Goal: Information Seeking & Learning: Learn about a topic

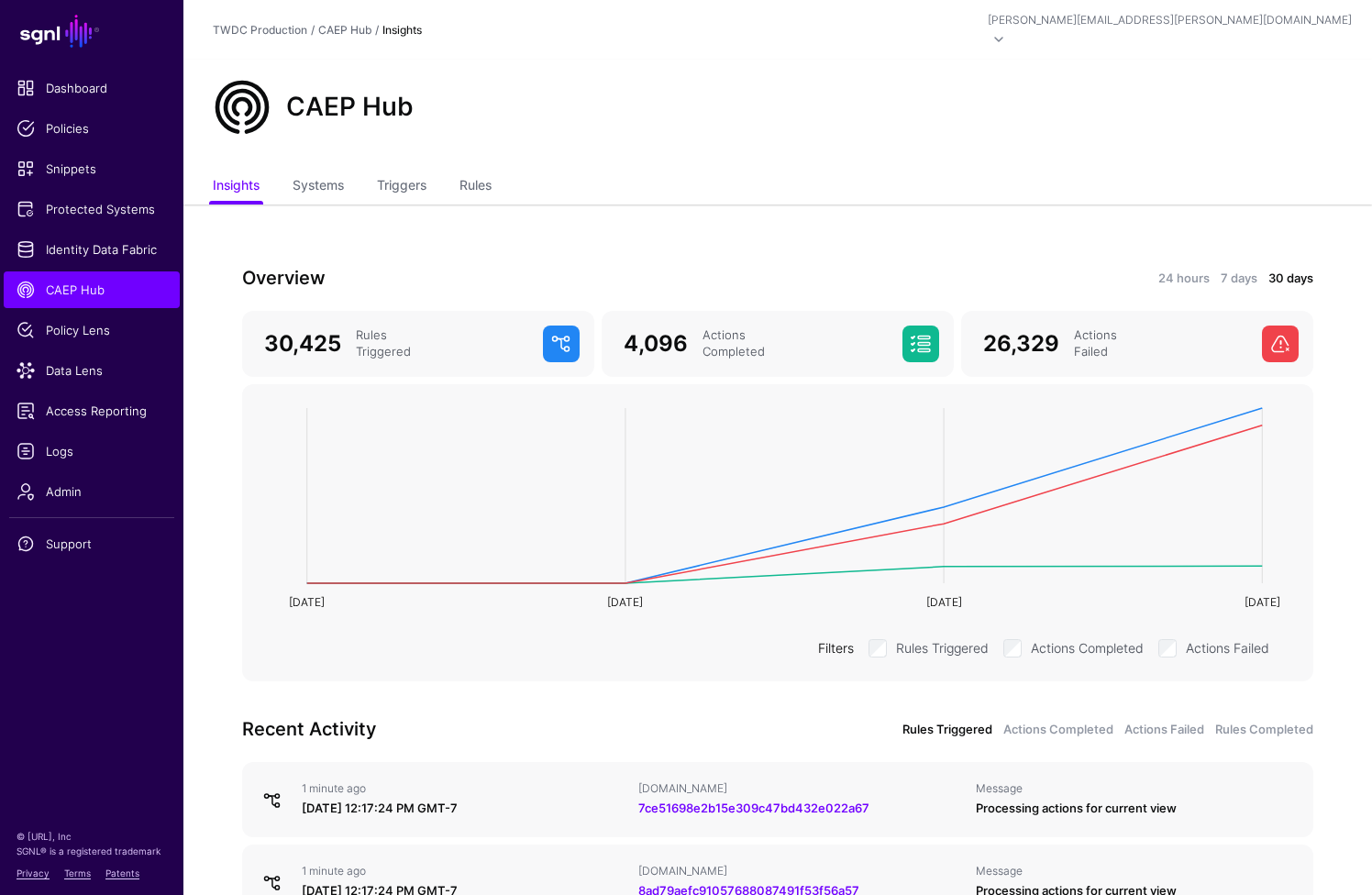
click at [1179, 327] on div "Actions Failed" at bounding box center [1161, 344] width 188 height 33
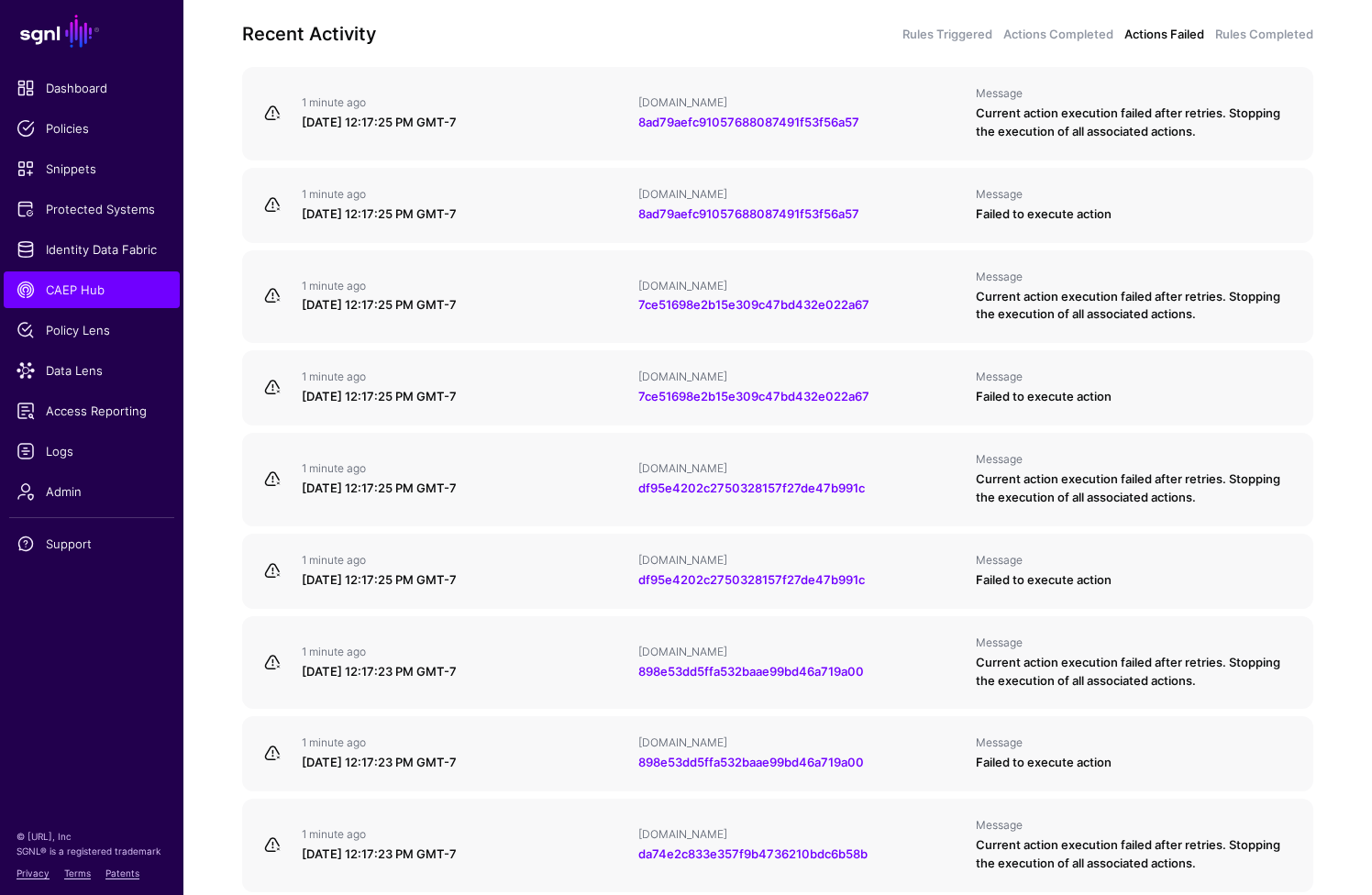
scroll to position [698, 0]
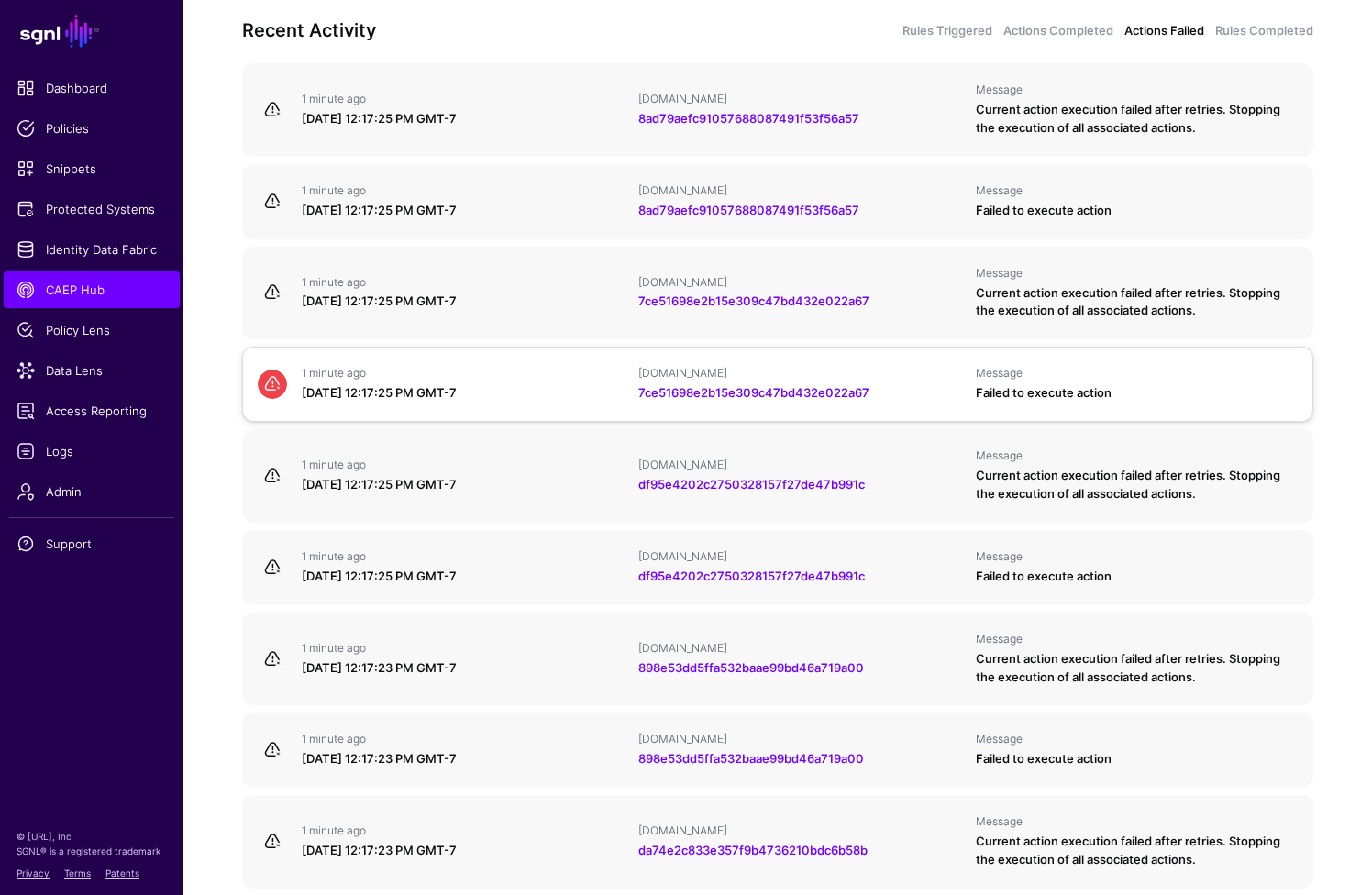
click at [1112, 385] on div "Failed to execute action" at bounding box center [1137, 393] width 322 height 18
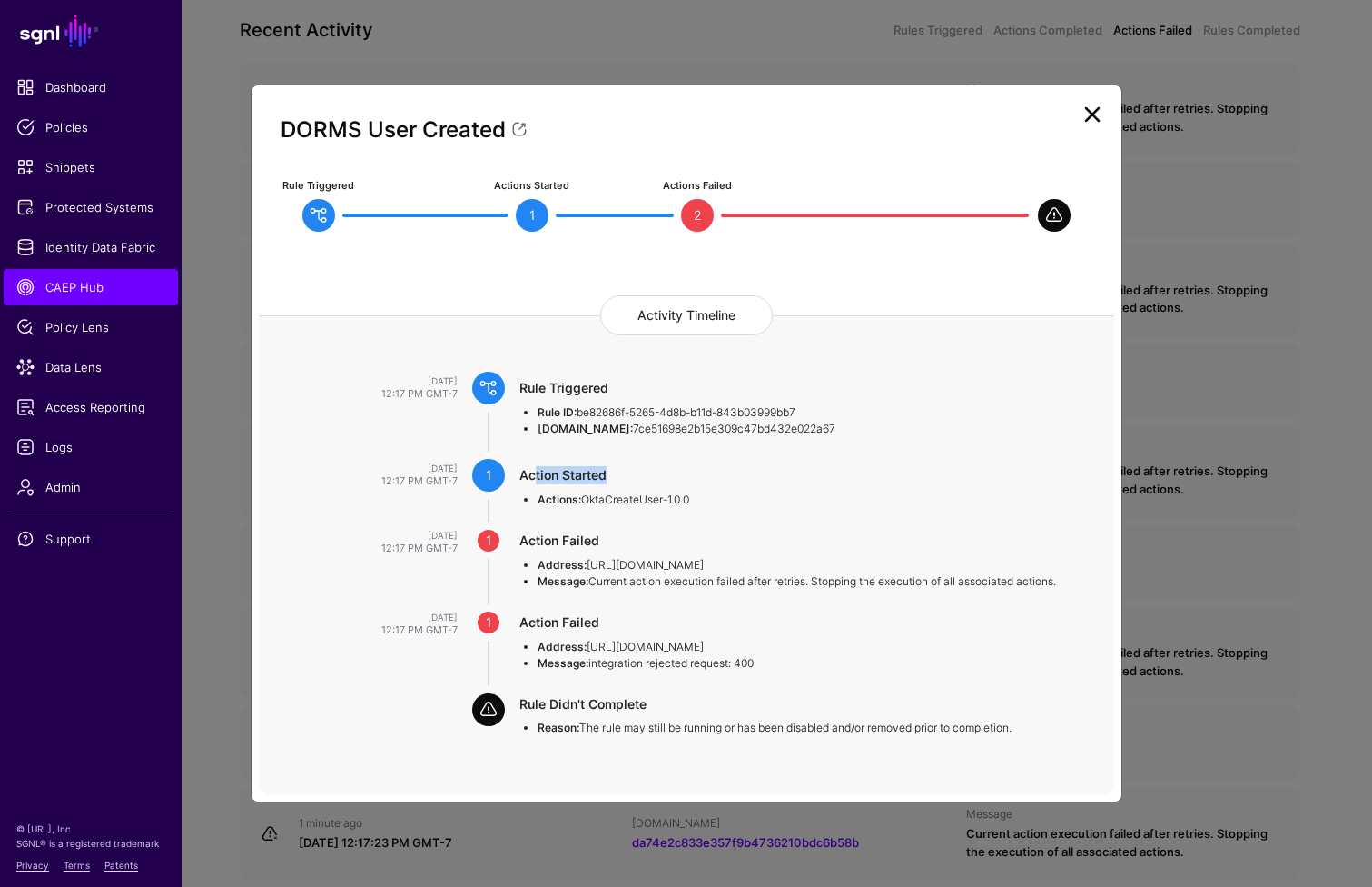
drag, startPoint x: 524, startPoint y: 475, endPoint x: 599, endPoint y: 472, distance: 75.1
click at [599, 472] on div "Action Started" at bounding box center [799, 475] width 558 height 18
drag, startPoint x: 604, startPoint y: 494, endPoint x: 676, endPoint y: 493, distance: 72.0
click at [675, 493] on span "OktaCreateUser-1.0.0" at bounding box center [635, 499] width 108 height 13
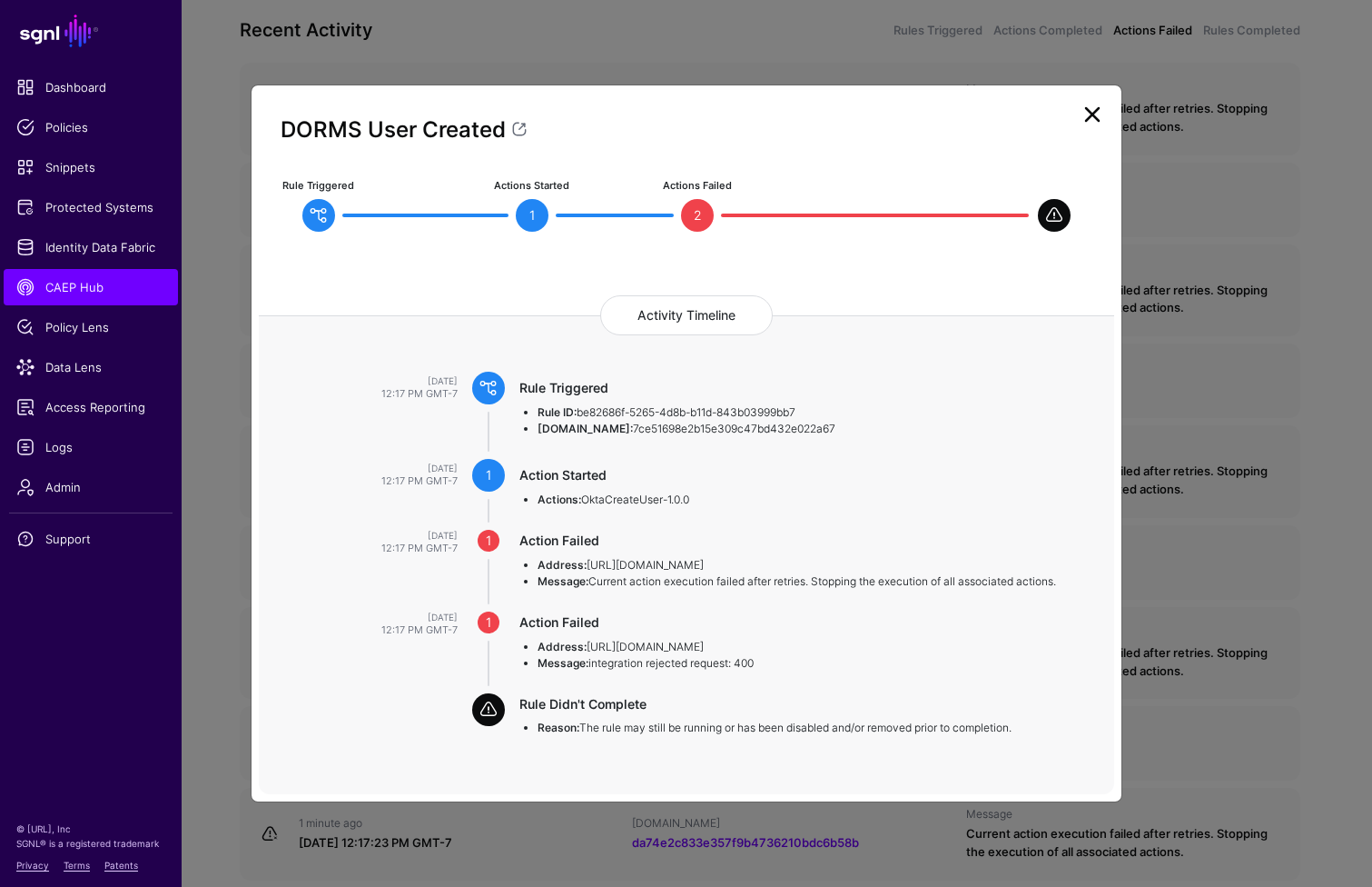
click at [679, 494] on span "OktaCreateUser-1.0.0" at bounding box center [635, 499] width 108 height 13
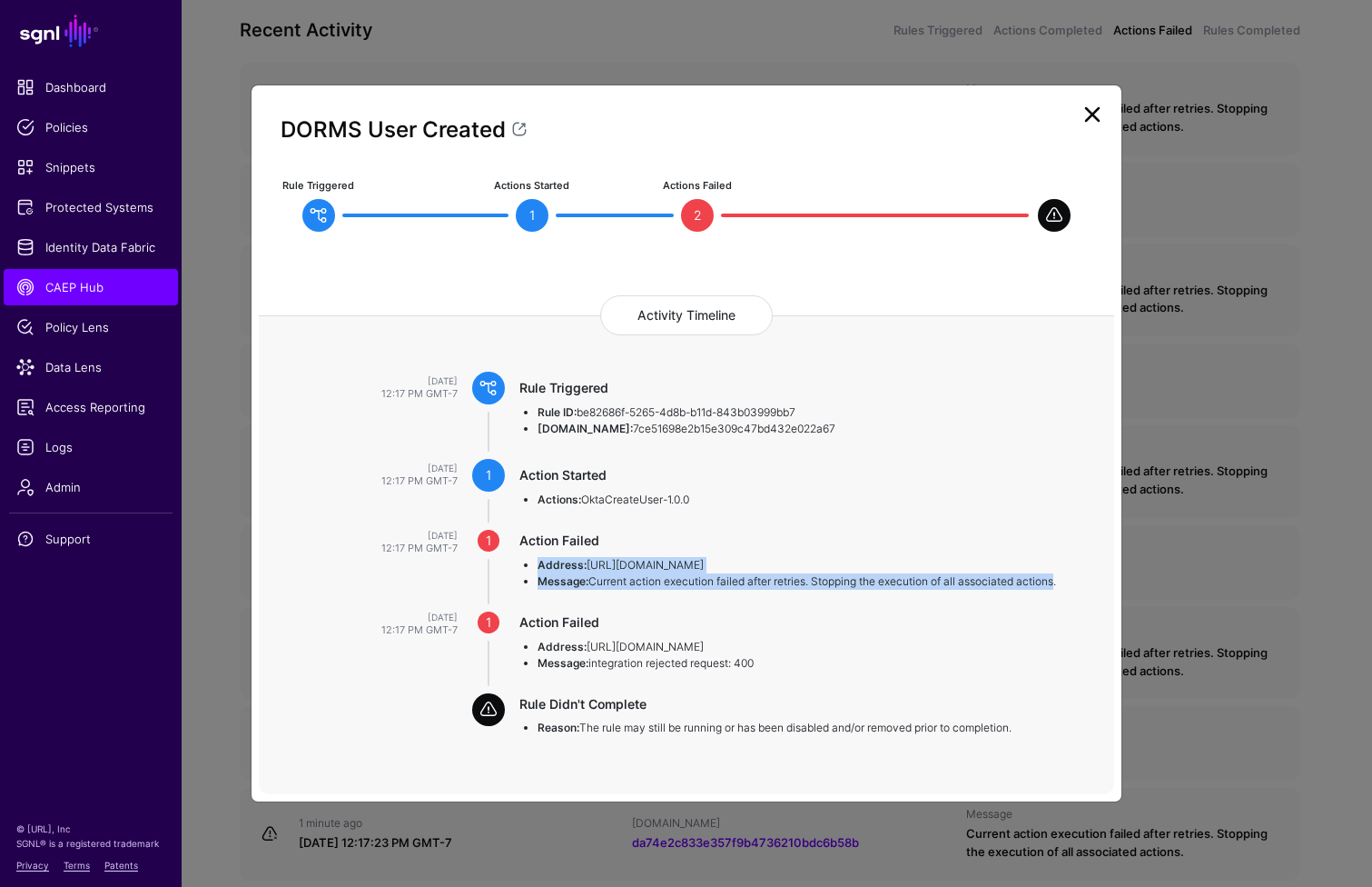
drag, startPoint x: 541, startPoint y: 563, endPoint x: 1058, endPoint y: 576, distance: 517.2
click at [1058, 576] on ul "Address: [URL][DOMAIN_NAME] Message: Current action execution failed after retr…" at bounding box center [799, 573] width 558 height 33
click at [1058, 576] on li "Message: Current action execution failed after retries. Stopping the execution …" at bounding box center [807, 581] width 540 height 16
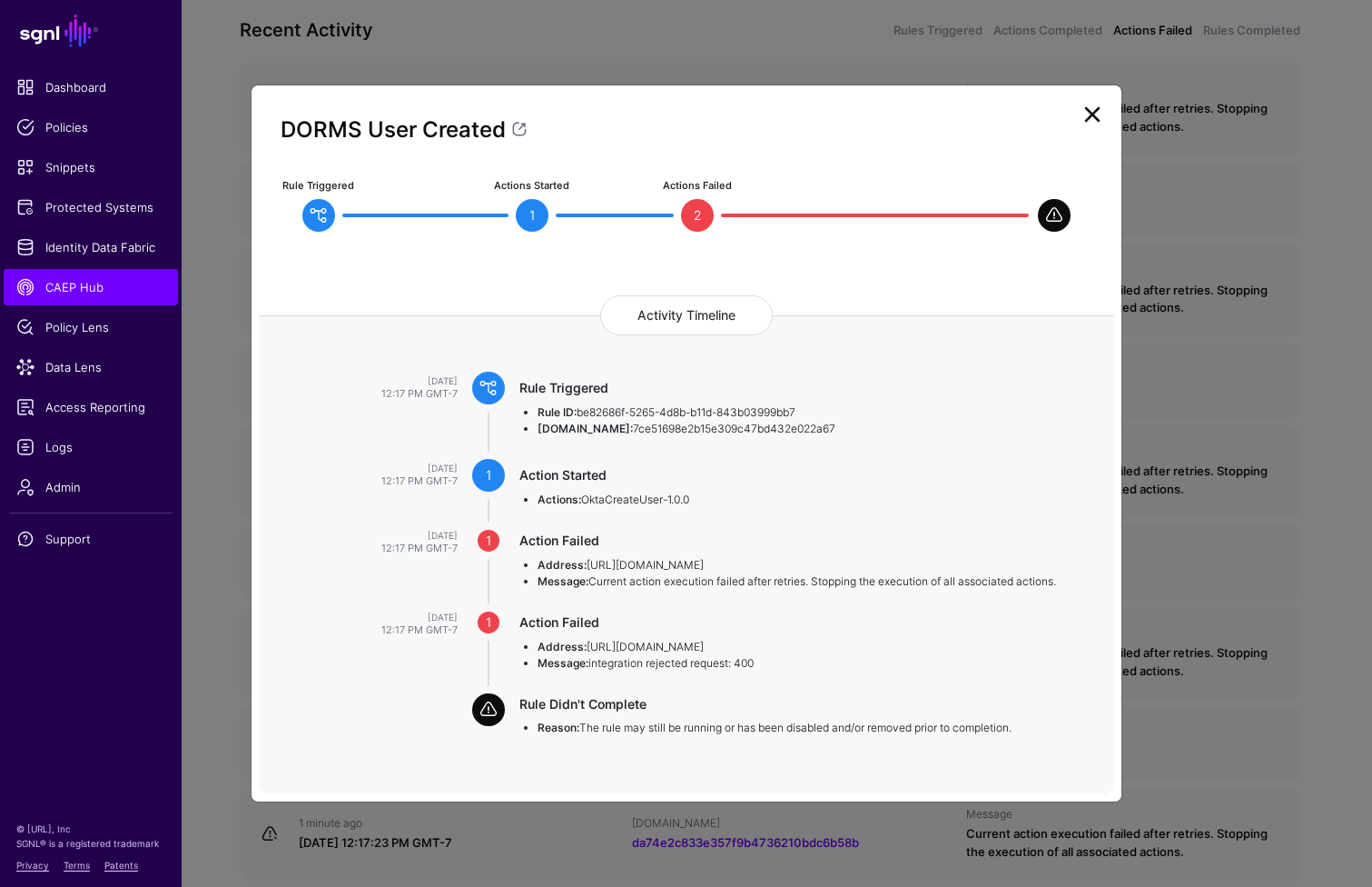
drag, startPoint x: 526, startPoint y: 622, endPoint x: 782, endPoint y: 662, distance: 259.1
click at [782, 662] on div "Action Failed Address: [URL][DOMAIN_NAME] Message: integration rejected request…" at bounding box center [817, 642] width 595 height 59
click at [782, 662] on li "Message: integration rejected request: 400" at bounding box center [807, 663] width 540 height 16
drag, startPoint x: 783, startPoint y: 661, endPoint x: 776, endPoint y: 631, distance: 30.8
click at [776, 631] on div "Action Failed Address: [URL][DOMAIN_NAME] Message: integration rejected request…" at bounding box center [817, 642] width 595 height 59
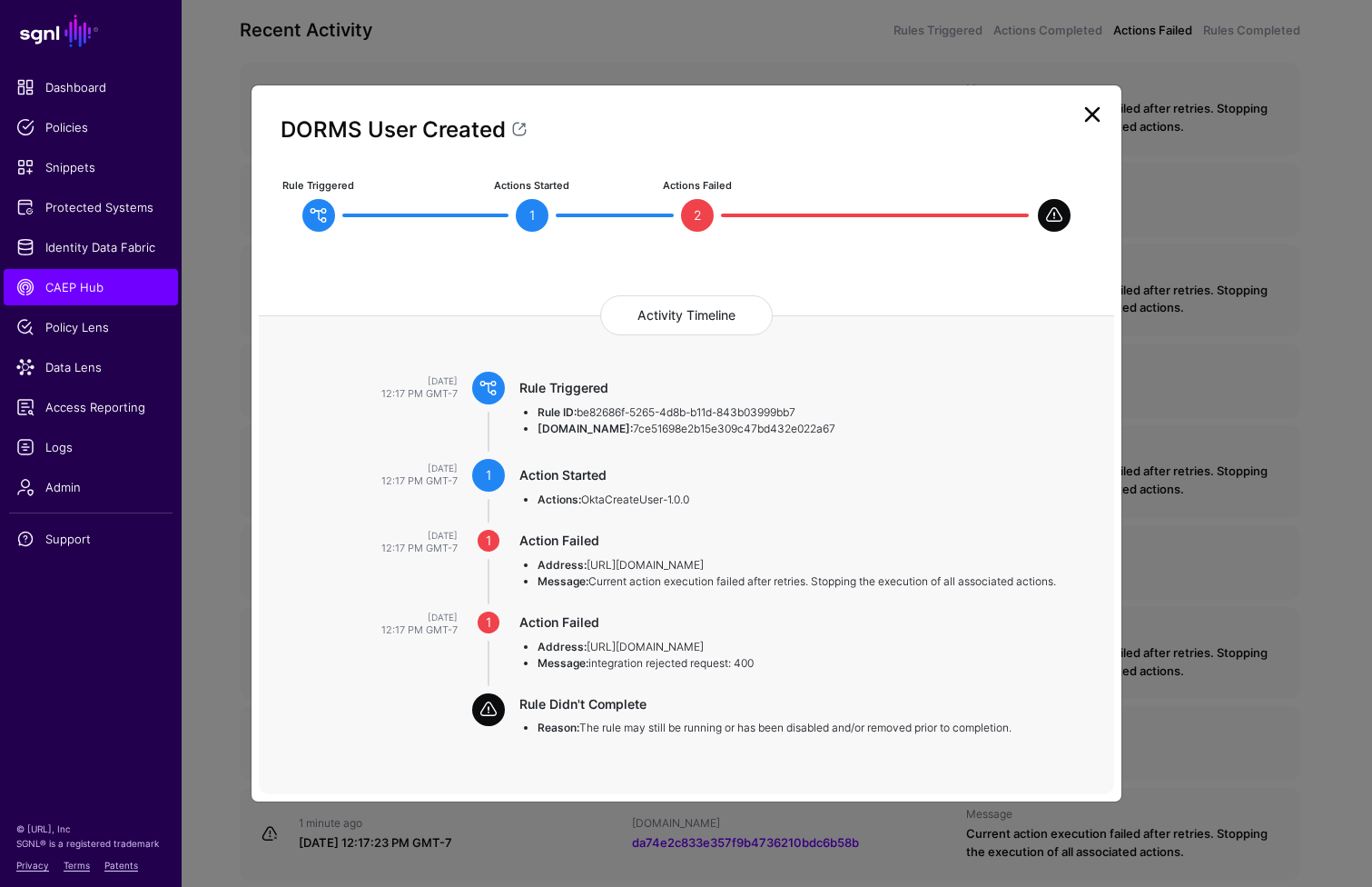
click at [776, 631] on div "Action Failed Address: [URL][DOMAIN_NAME] Message: integration rejected request…" at bounding box center [817, 642] width 595 height 59
drag, startPoint x: 775, startPoint y: 634, endPoint x: 792, endPoint y: 662, distance: 32.8
click at [792, 662] on div "Action Failed Address: [URL][DOMAIN_NAME] Message: integration rejected request…" at bounding box center [817, 642] width 595 height 59
click at [792, 663] on li "Message: integration rejected request: 400" at bounding box center [807, 663] width 540 height 16
drag, startPoint x: 757, startPoint y: 687, endPoint x: 871, endPoint y: 741, distance: 126.1
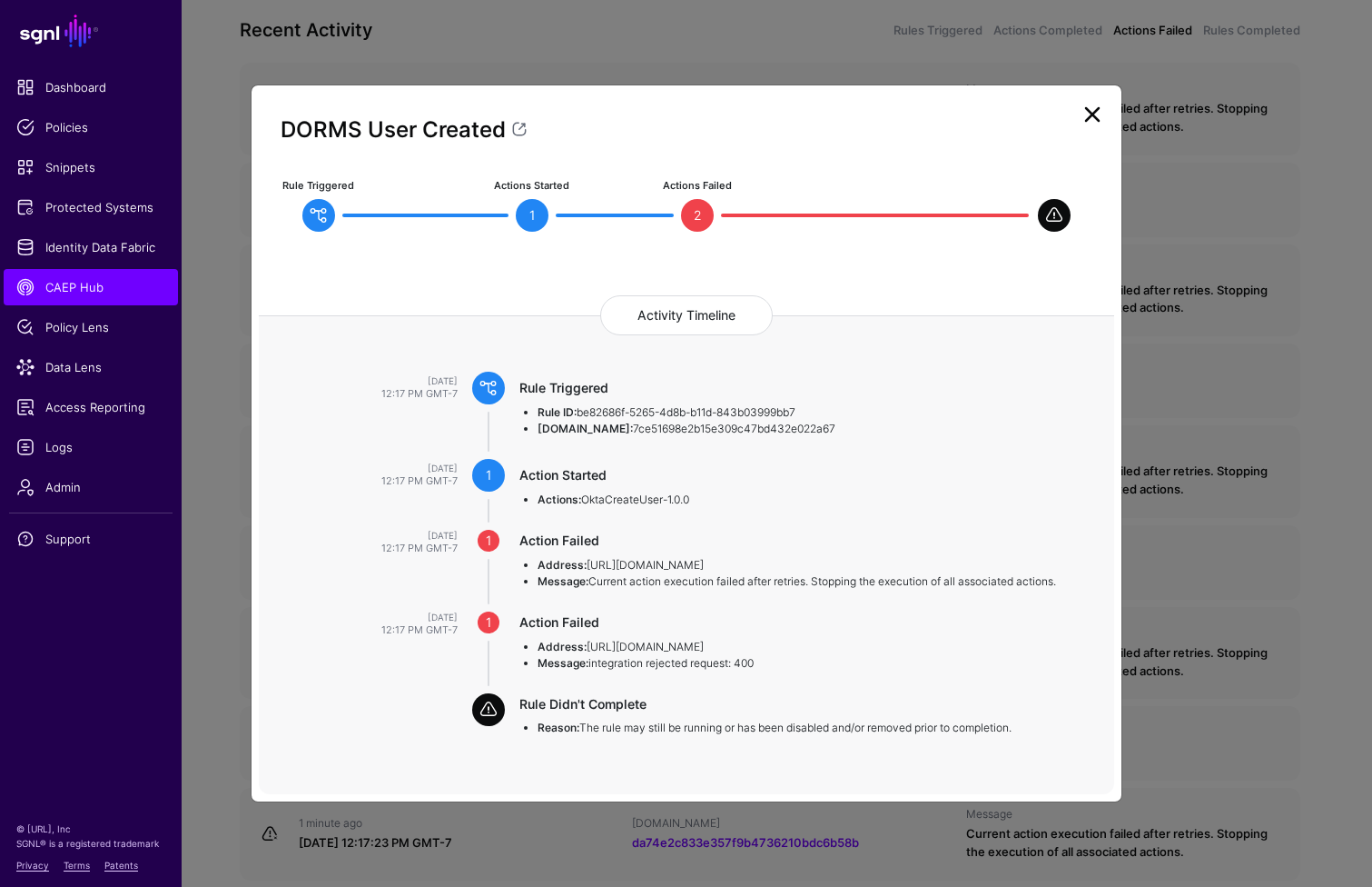
click at [871, 741] on div "[DATE] 12:17 PM GMT-7 Rule Triggered Rule ID: be82686f-5265-4d8b-b11d-843b03999…" at bounding box center [687, 564] width 856 height 386
click at [876, 760] on div "Activity Timeline [DATE] 12:17 PM GMT-7 Rule Triggered Rule ID: be82686f-5265-4…" at bounding box center [687, 545] width 856 height 499
click at [722, 318] on h4 "Activity Timeline" at bounding box center [687, 316] width 173 height 40
click at [1094, 114] on link at bounding box center [1093, 114] width 29 height 29
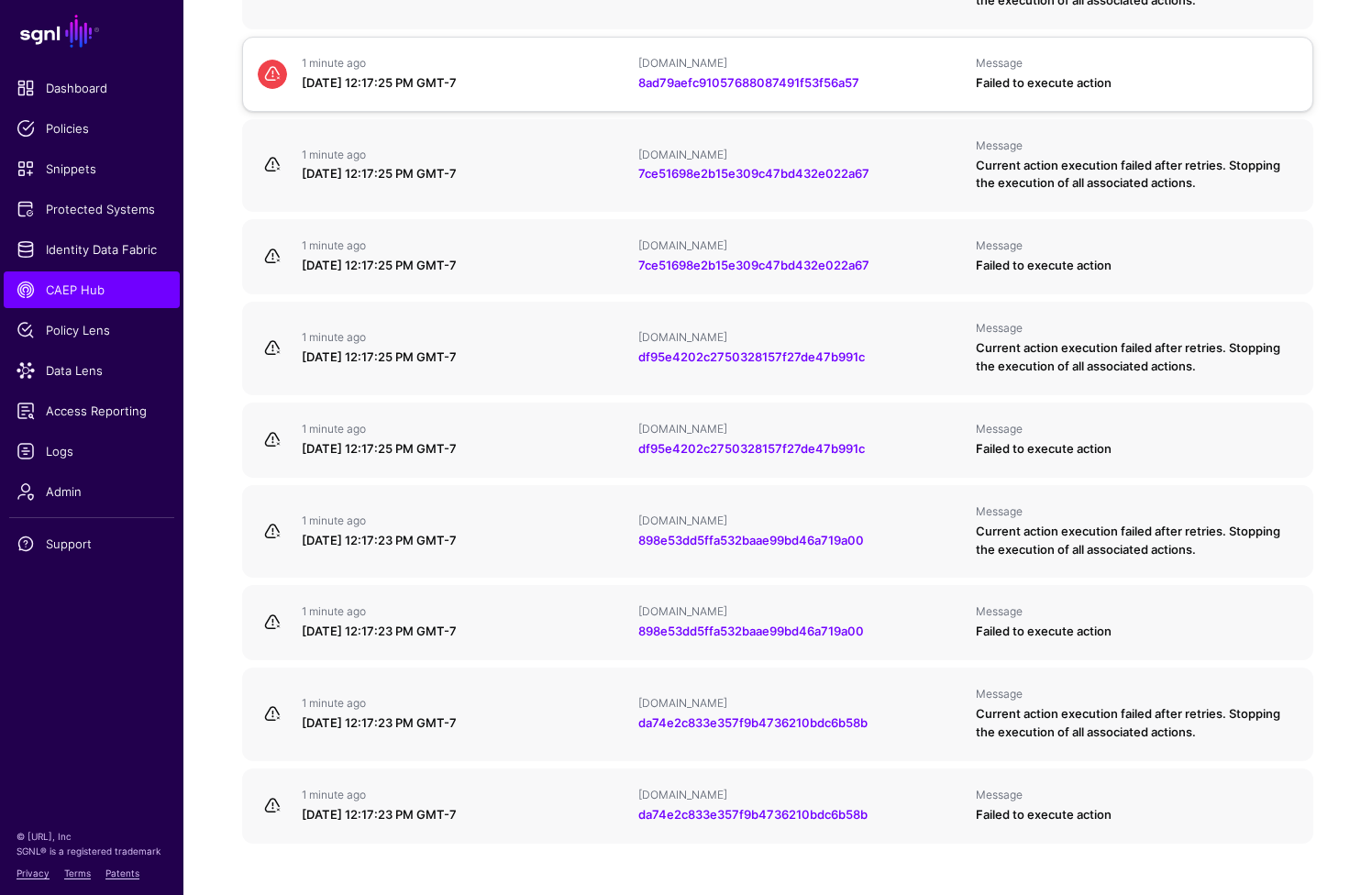
scroll to position [215, 0]
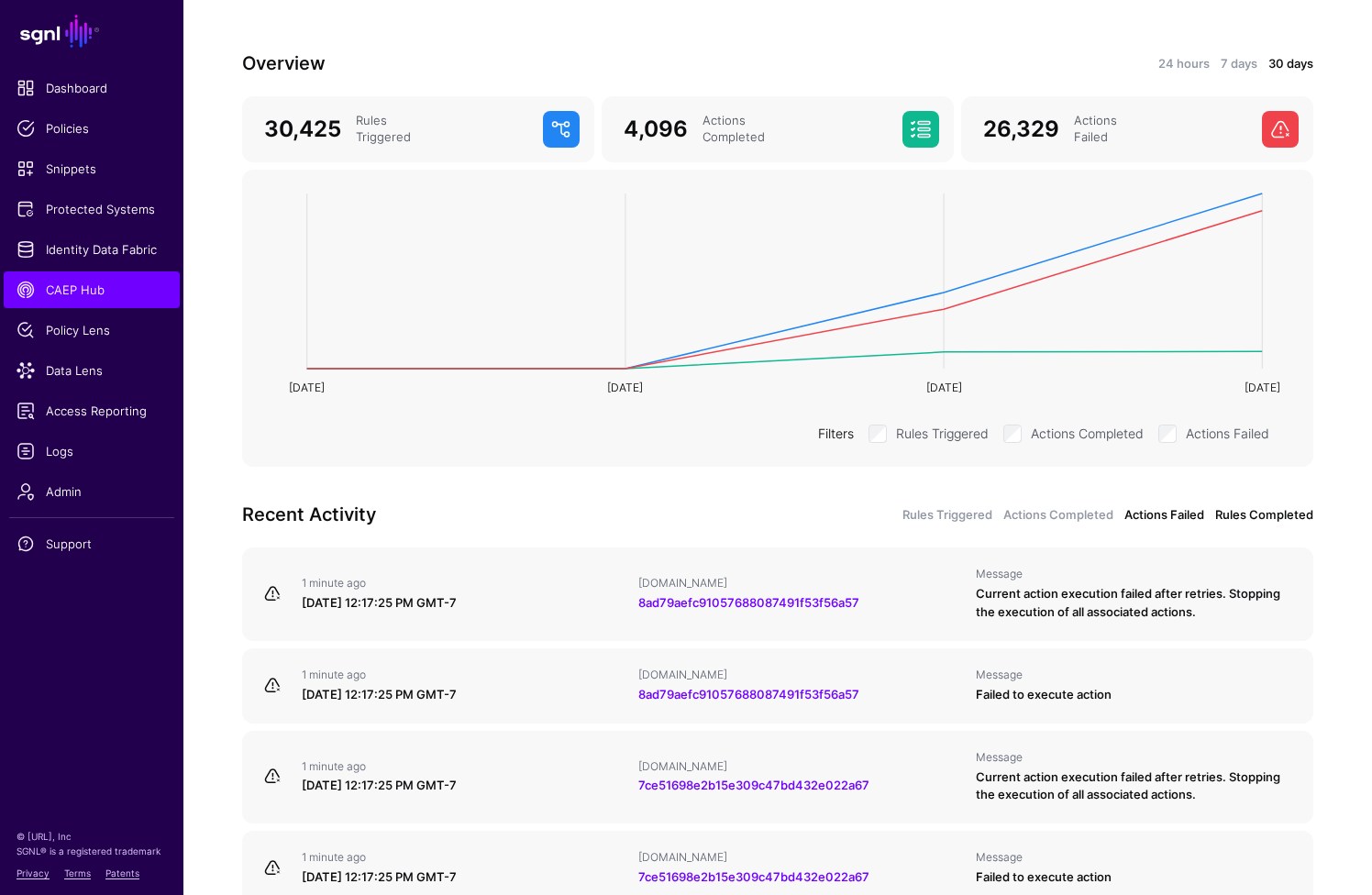
click at [1241, 507] on link "Rules Completed" at bounding box center [1263, 515] width 98 height 18
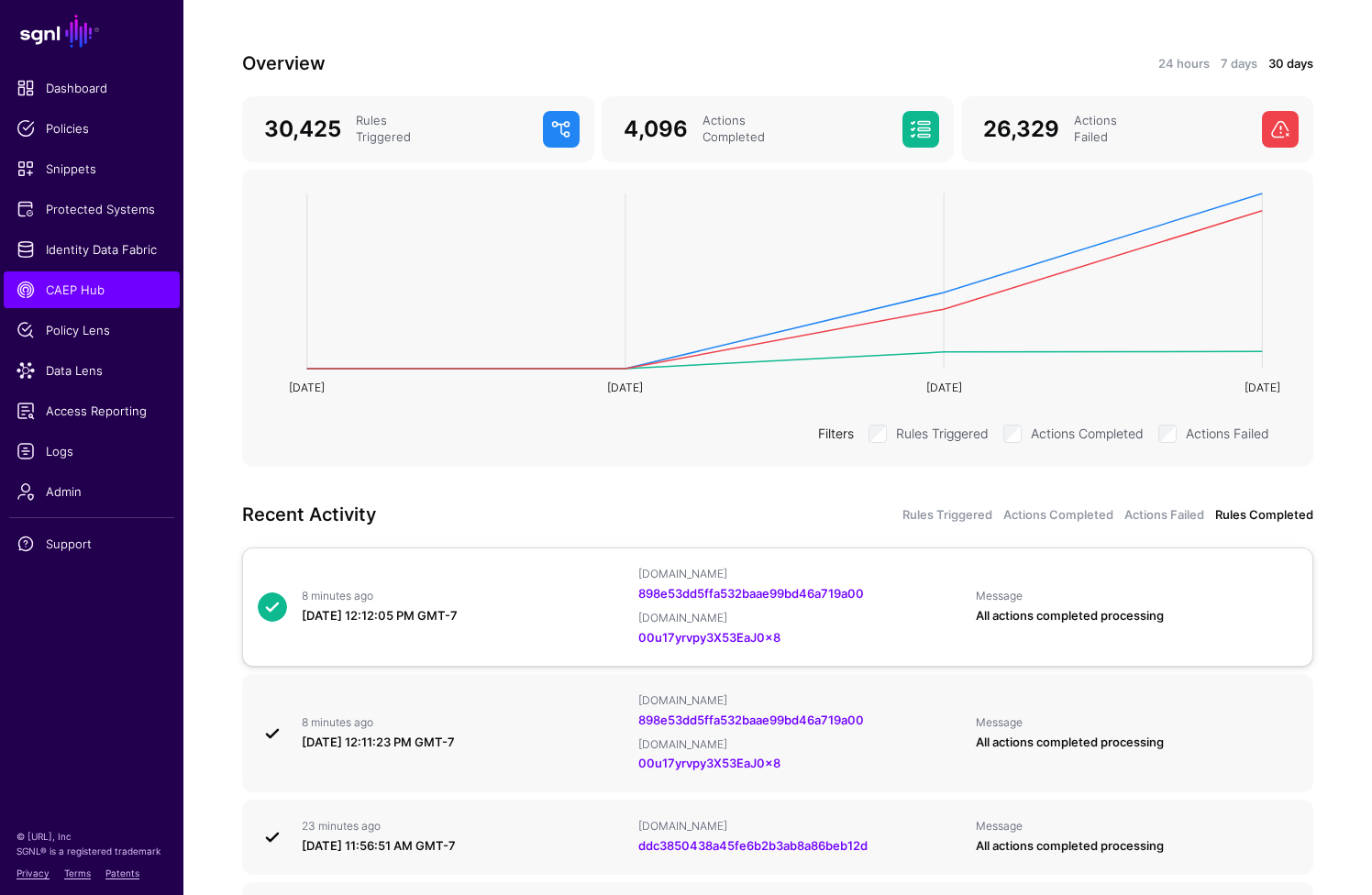
click at [1231, 589] on div "Message" at bounding box center [1137, 596] width 322 height 15
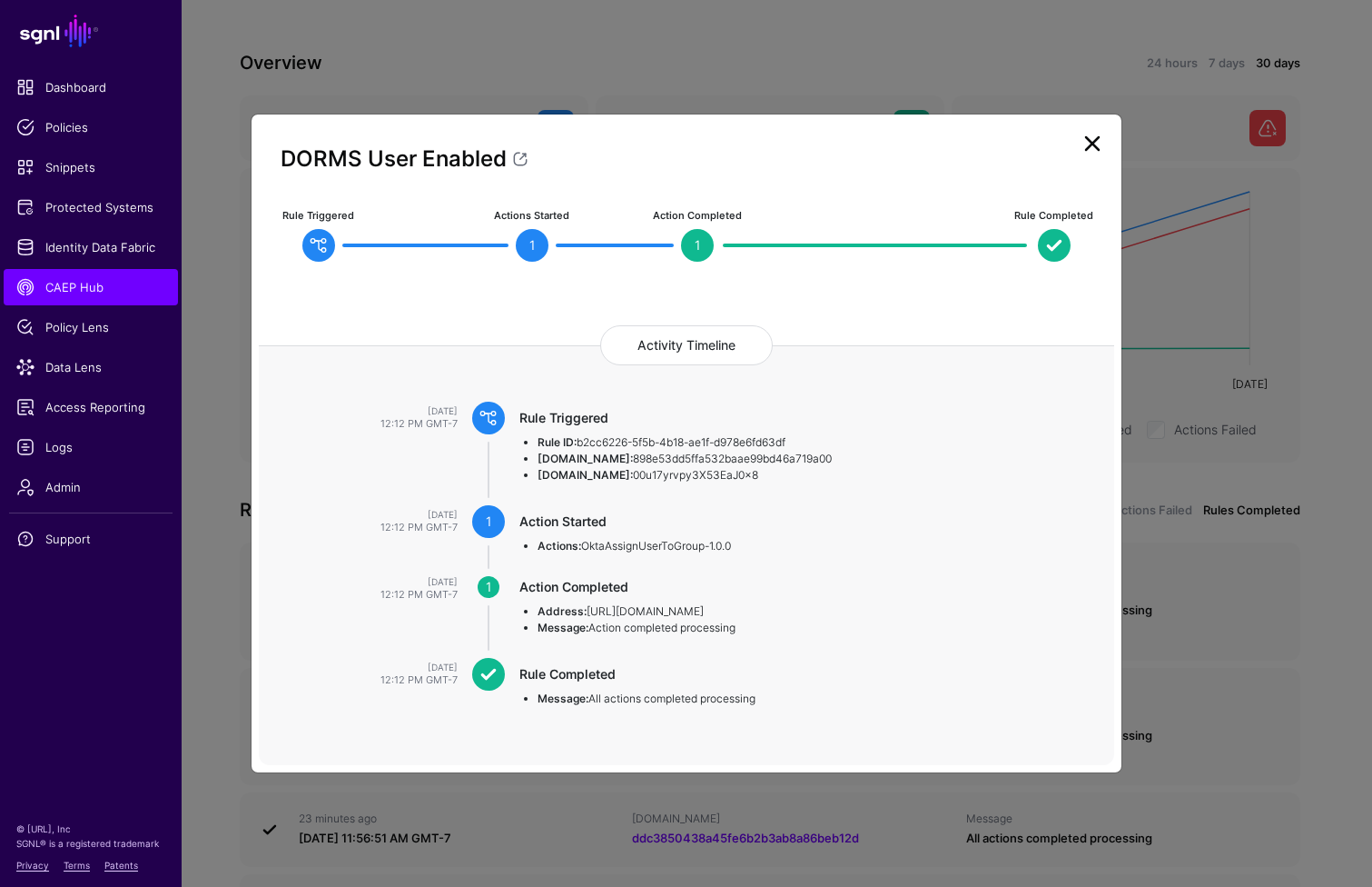
drag, startPoint x: 536, startPoint y: 438, endPoint x: 763, endPoint y: 475, distance: 230.0
click at [763, 475] on ul "Rule ID: b2cc6226-5f5b-4b18-ae1f-d978e6fd63df [DOMAIN_NAME]: 898e53dd5ffa532baa…" at bounding box center [799, 459] width 558 height 49
click at [763, 475] on li "[DOMAIN_NAME]: 00u17yrvpy3X53EaJ0x8" at bounding box center [807, 475] width 540 height 16
click at [1093, 150] on link at bounding box center [1093, 143] width 29 height 29
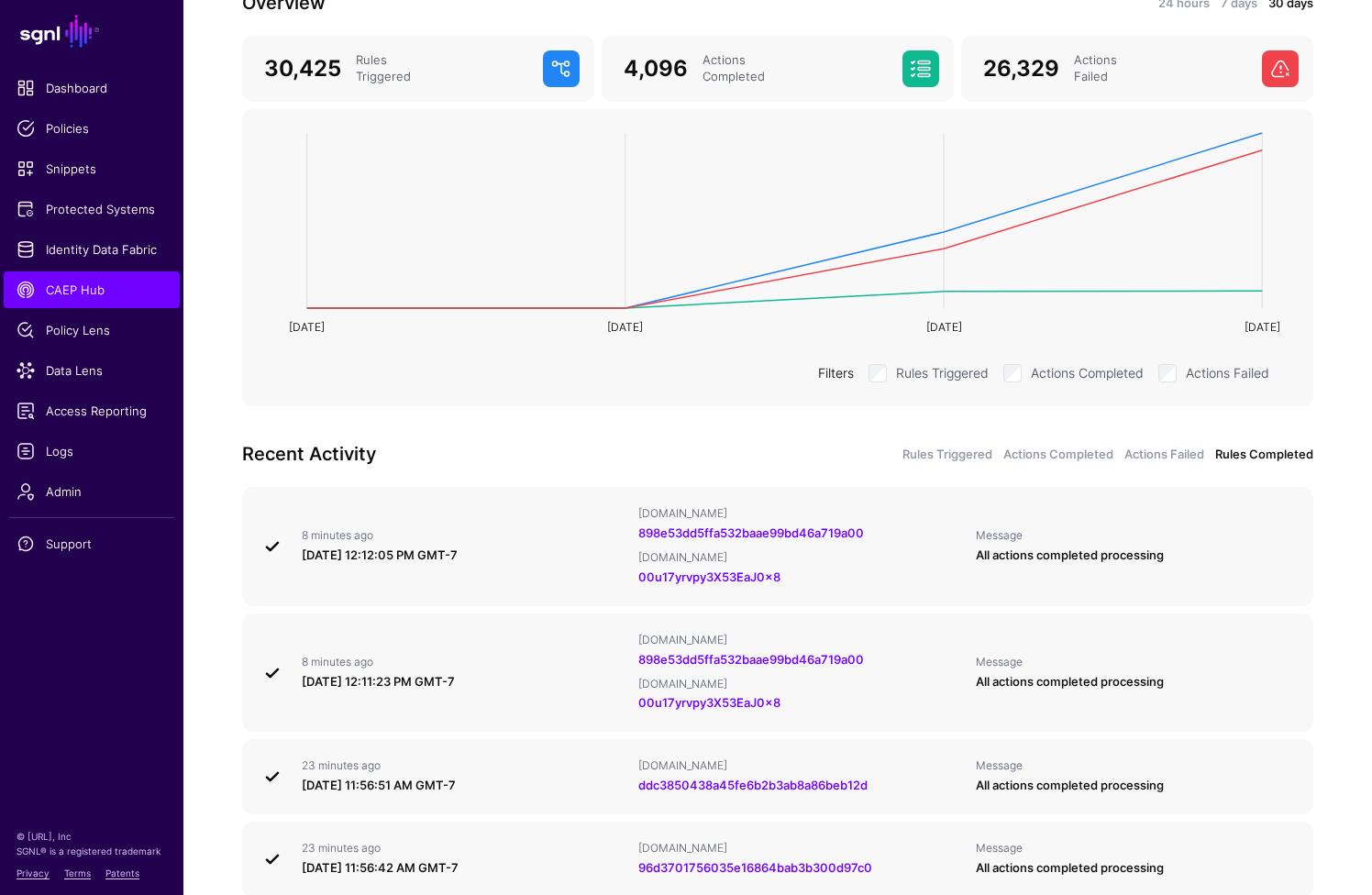
scroll to position [298, 0]
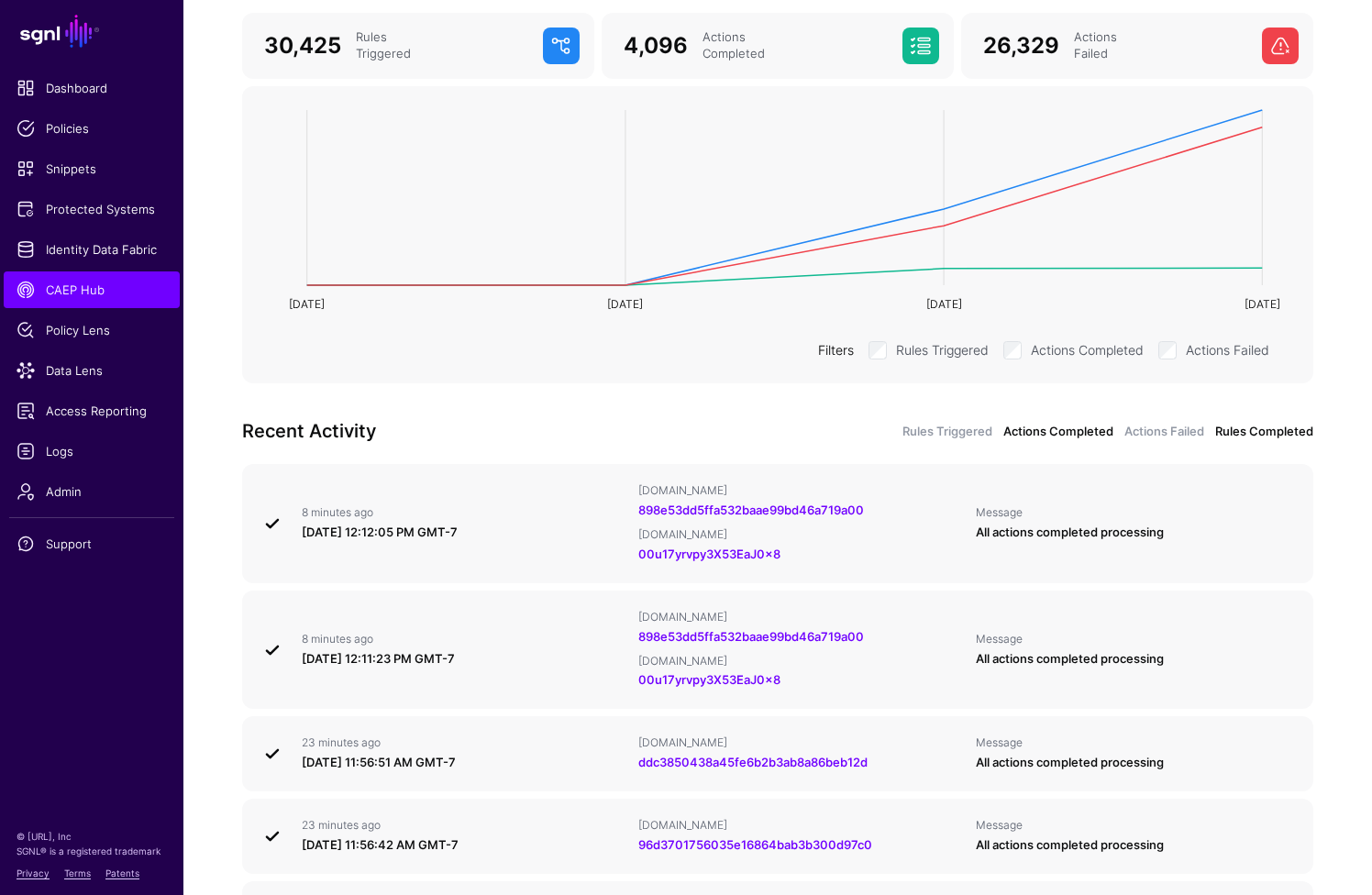
click at [1053, 422] on link "Actions Completed" at bounding box center [1059, 431] width 110 height 18
click at [1157, 422] on link "Actions Failed" at bounding box center [1165, 431] width 79 height 18
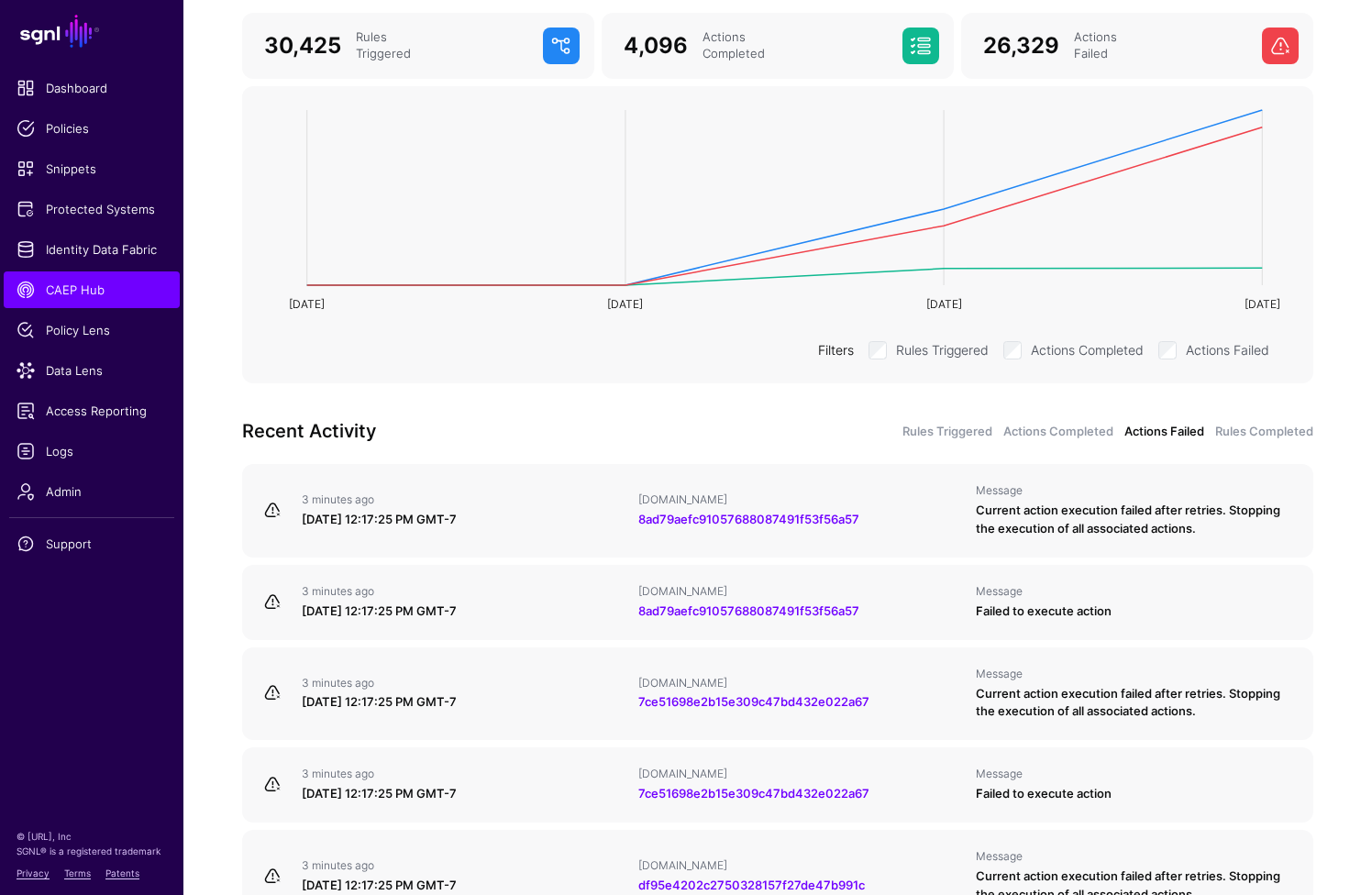
click at [1325, 392] on div "Overview 24 hours 7 days 30 days 30,425 Rules Triggered 4,096 Actions Completed…" at bounding box center [777, 685] width 1189 height 1558
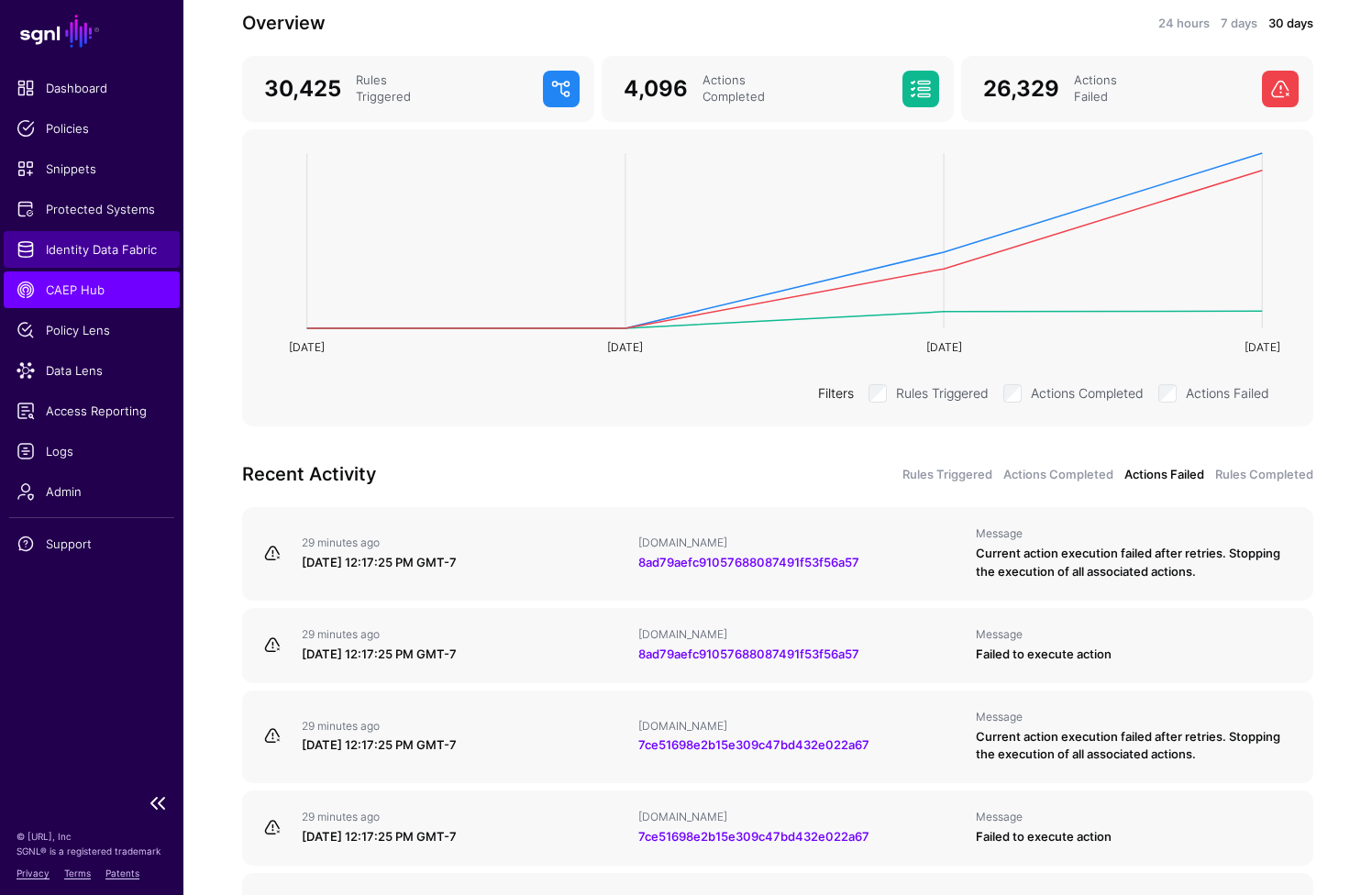
click at [86, 252] on span "Identity Data Fabric" at bounding box center [91, 249] width 150 height 18
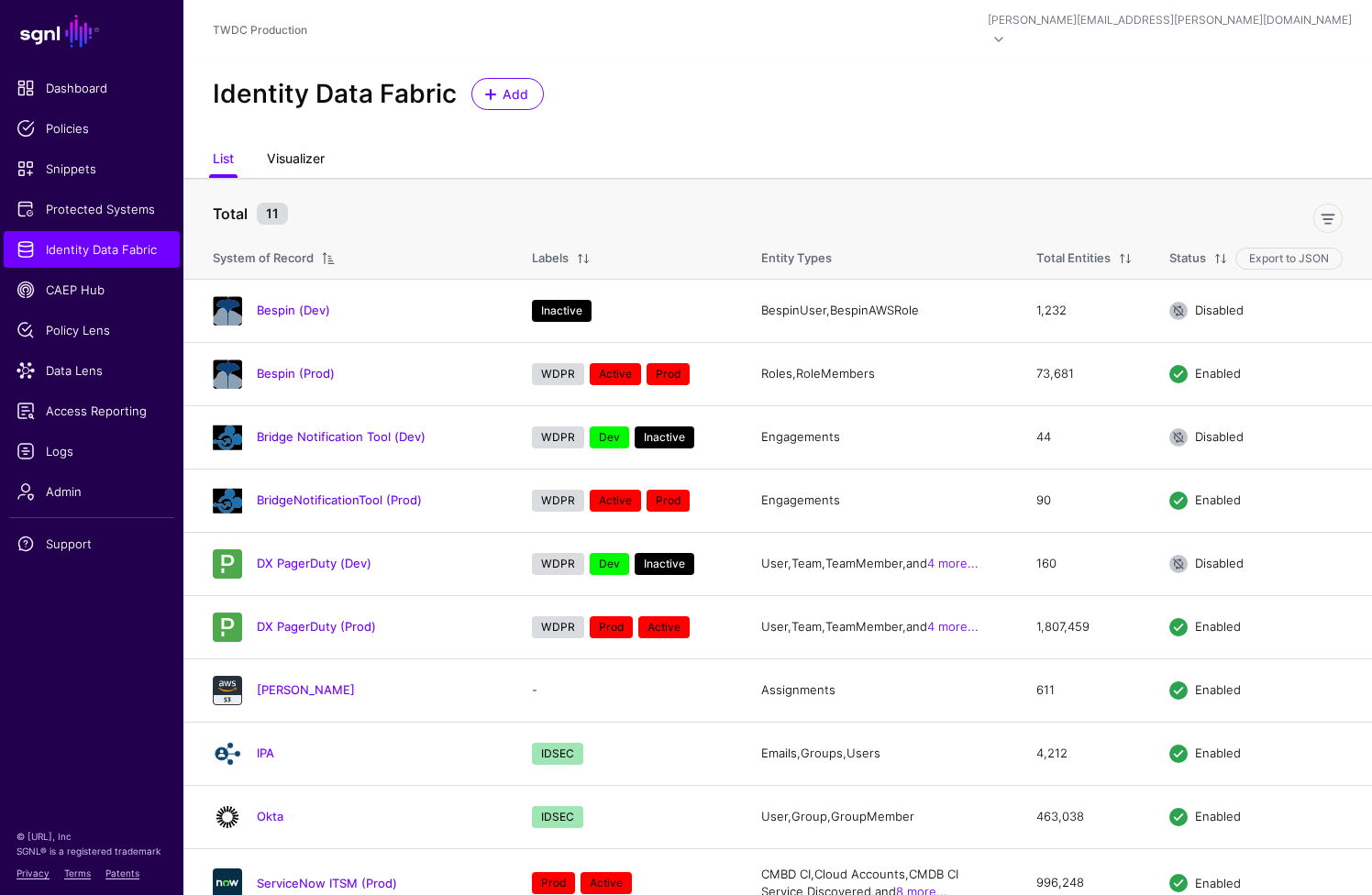
click at [302, 143] on link "Visualizer" at bounding box center [296, 161] width 58 height 35
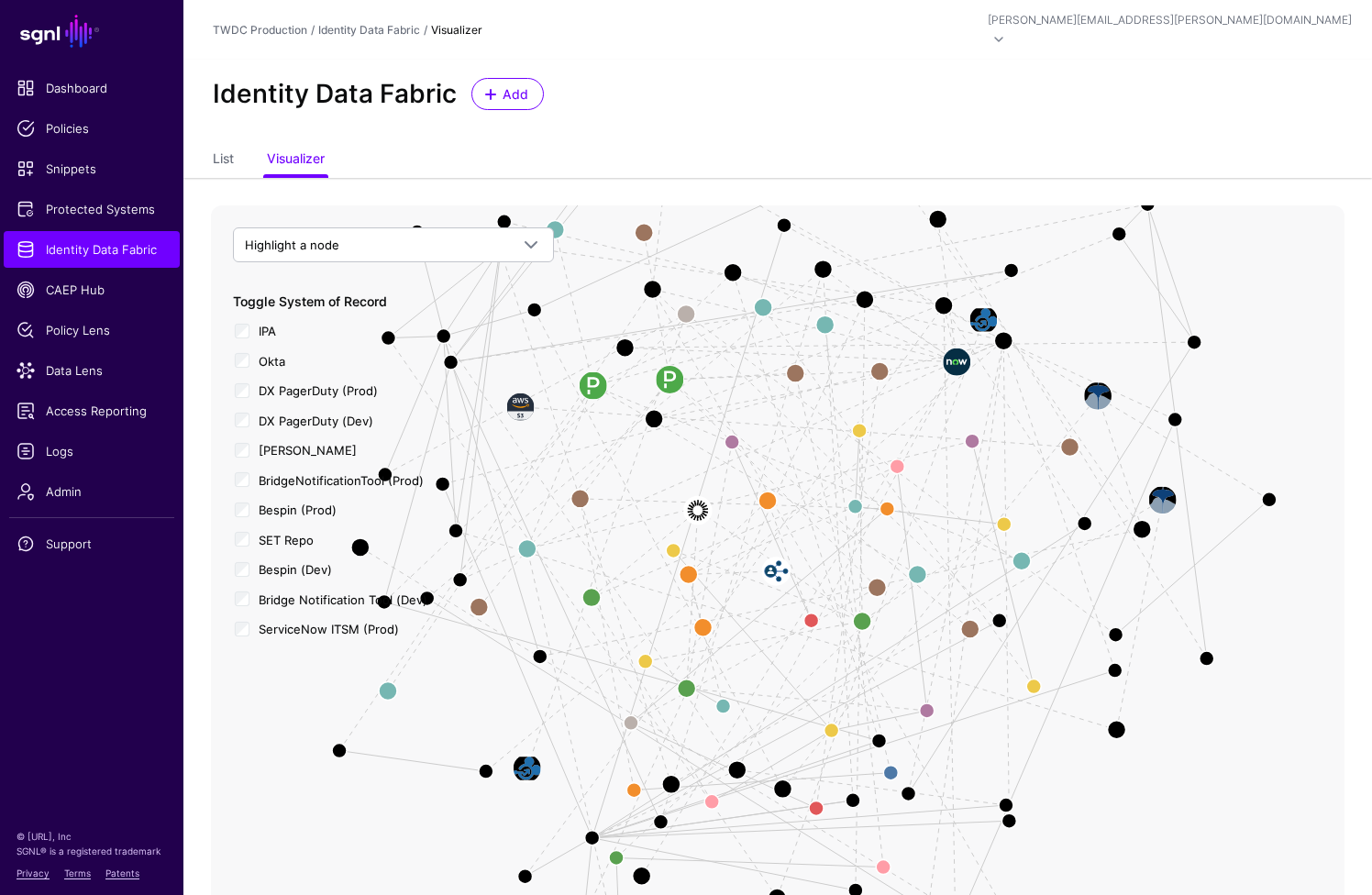
click at [242, 497] on div "Bespin (Prod)" at bounding box center [392, 509] width 321 height 23
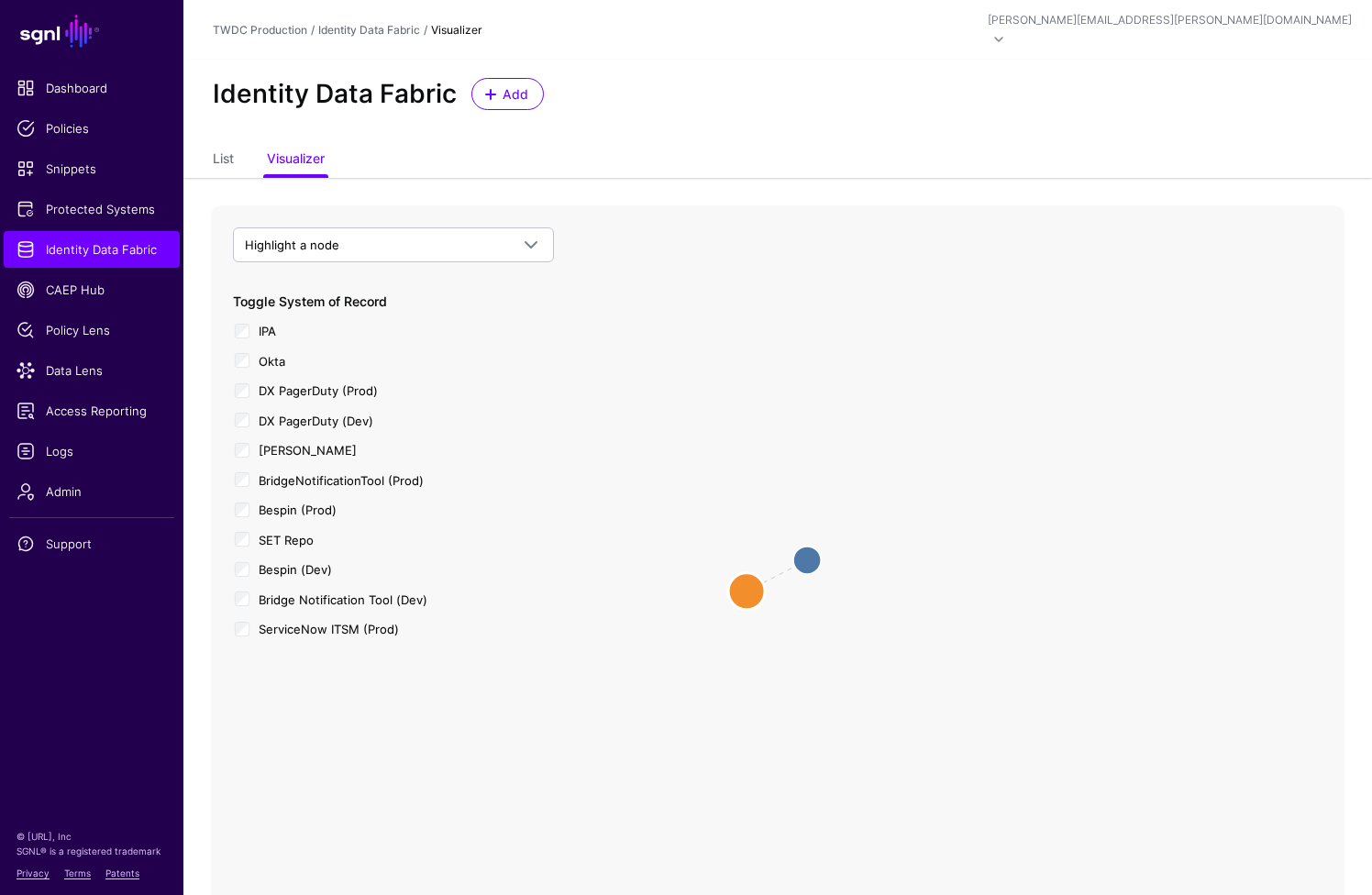
click at [745, 574] on circle at bounding box center [747, 592] width 37 height 37
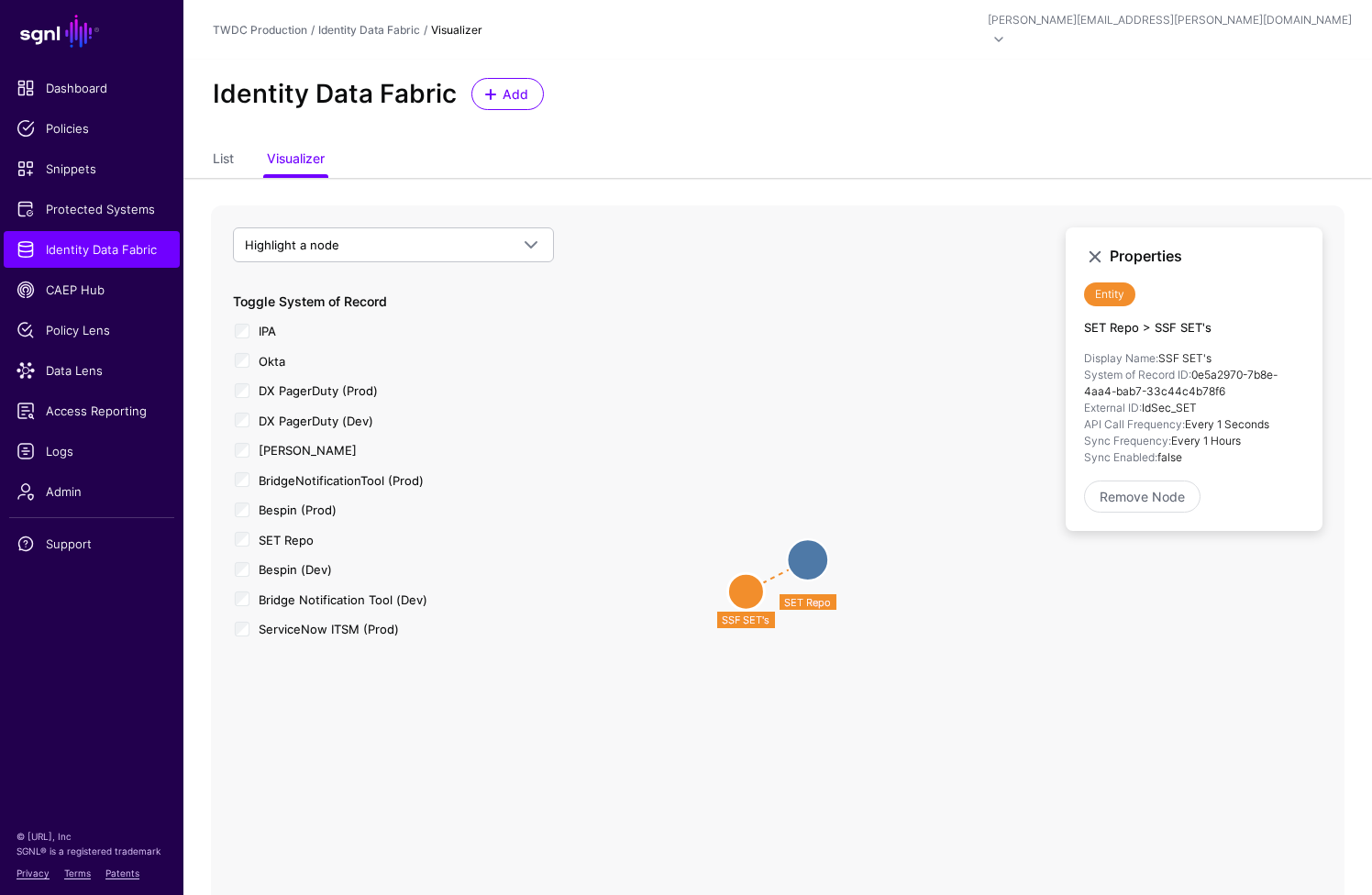
click at [817, 542] on circle at bounding box center [807, 560] width 42 height 42
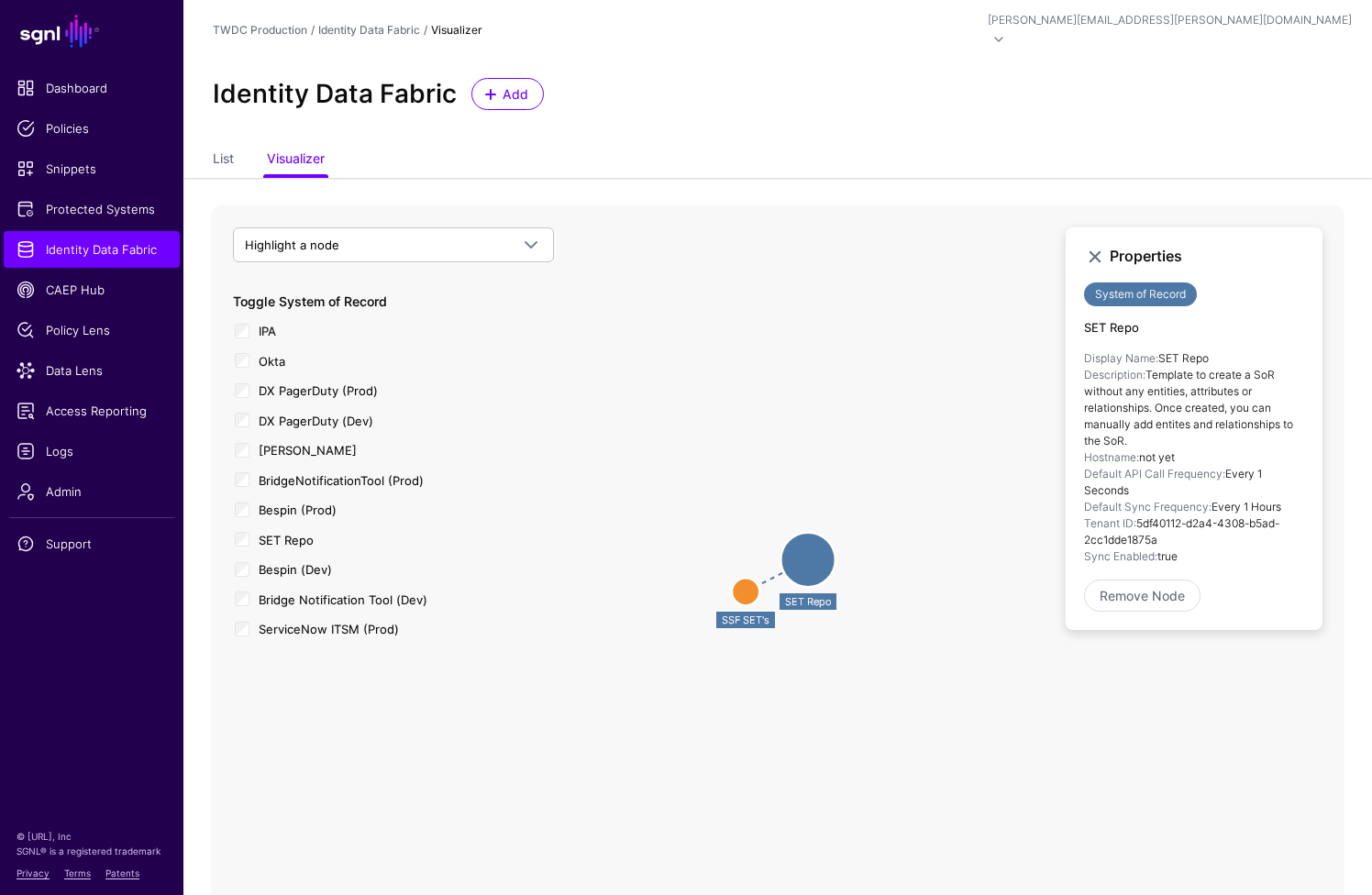
click at [743, 577] on circle at bounding box center [745, 591] width 27 height 27
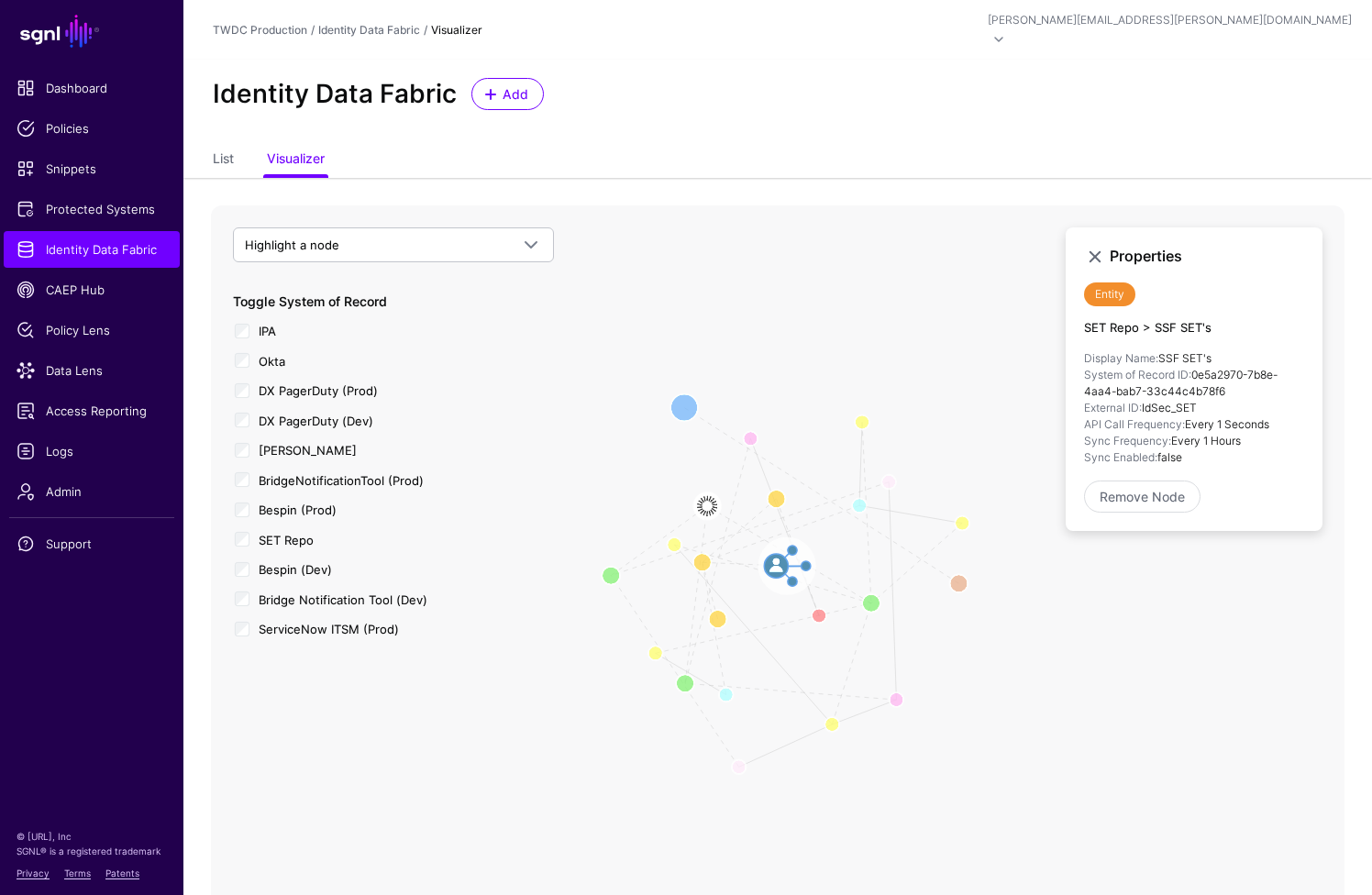
click at [781, 542] on image at bounding box center [787, 566] width 55 height 55
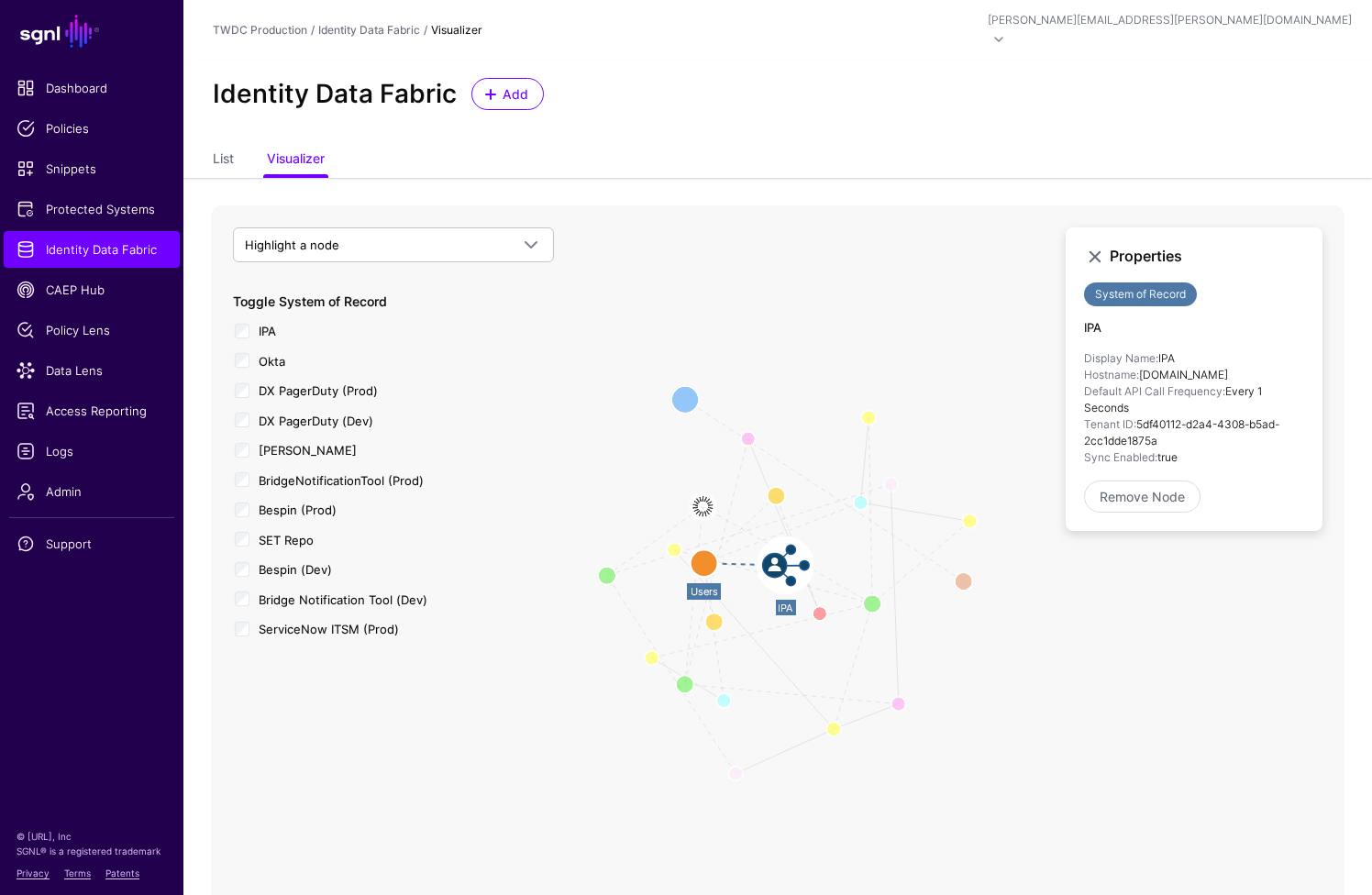
click at [703, 549] on circle at bounding box center [704, 563] width 27 height 27
